Goal: Find specific page/section: Find specific page/section

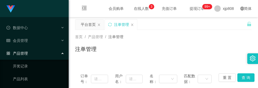
click at [193, 37] on div "首页 / 产品管理 / 注单管理 /" at bounding box center [163, 37] width 176 height 6
click at [193, 45] on div "注单管理" at bounding box center [163, 51] width 176 height 12
click at [194, 32] on div "首页 / 产品管理 / 注单管理 / 注单管理" at bounding box center [163, 46] width 189 height 32
click at [198, 23] on div "平台首页 注单管理" at bounding box center [160, 28] width 171 height 18
click at [195, 37] on div "首页 / 产品管理 / 注单管理 /" at bounding box center [163, 37] width 176 height 6
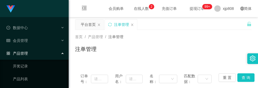
click at [212, 16] on div "会员购单 在线人数 0 1 2 3 4 5 6 7 8 9 0 1 2 3 4 5 6 7 8 9 0 1 2 3 4 5 6 7 8 9 充值订单 提现订单…" at bounding box center [163, 8] width 189 height 17
click at [198, 23] on div "平台首页 注单管理" at bounding box center [160, 28] width 171 height 18
click at [193, 33] on div "首页 / 产品管理 / 注单管理 / 注单管理" at bounding box center [163, 46] width 189 height 32
click at [193, 22] on div "平台首页 注单管理" at bounding box center [160, 28] width 171 height 18
click at [202, 29] on div "平台首页 注单管理" at bounding box center [160, 28] width 171 height 18
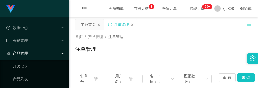
click at [203, 31] on div "首页 / 产品管理 / 注单管理 / 注单管理" at bounding box center [163, 46] width 189 height 32
click at [193, 30] on div "首页 / 产品管理 / 注单管理 / 注单管理" at bounding box center [163, 46] width 189 height 32
click at [200, 44] on div "首页 / 产品管理 / 注单管理 / 注单管理" at bounding box center [163, 45] width 176 height 23
click at [190, 39] on div "首页 / 产品管理 / 注单管理 /" at bounding box center [163, 37] width 176 height 6
click at [200, 44] on div "首页 / 产品管理 / 注单管理 / 注单管理" at bounding box center [163, 45] width 176 height 23
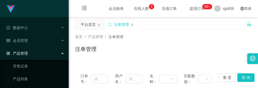
click at [216, 41] on div "首页 / 产品管理 / 注单管理 / 注单管理" at bounding box center [163, 45] width 176 height 23
click at [202, 33] on div "首页 / 产品管理 / 注单管理 / 注单管理" at bounding box center [163, 46] width 189 height 32
click at [188, 30] on div "平台首页 注单管理" at bounding box center [160, 28] width 171 height 18
click at [197, 25] on div "平台首页 注单管理" at bounding box center [160, 28] width 171 height 18
click at [211, 39] on div "首页 / 产品管理 / 注单管理 /" at bounding box center [163, 37] width 176 height 6
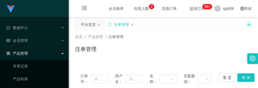
click at [199, 16] on div "会员购单 在线人数 0 1 2 3 4 5 6 7 8 9 0 1 2 3 4 5 6 7 8 9 0 1 2 3 4 5 6 7 8 9 充值订单 提现订单…" at bounding box center [163, 8] width 189 height 17
click at [192, 35] on div "首页 / 产品管理 / 注单管理 /" at bounding box center [163, 37] width 176 height 6
click at [196, 29] on div "平台首页 注单管理" at bounding box center [160, 28] width 171 height 18
click at [188, 8] on div "会员购单 在线人数 0 1 2 3 4 5 6 7 8 9 0 1 2 3 4 5 6 7 8 9 0 1 2 3 4 5 6 7 8 9 充值订单 提现订单…" at bounding box center [163, 8] width 189 height 17
click at [193, 34] on div "首页 / 产品管理 / 注单管理 / 注单管理" at bounding box center [163, 46] width 189 height 32
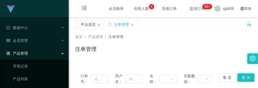
click at [209, 27] on div "平台首页 注单管理" at bounding box center [160, 28] width 171 height 18
